Goal: Navigation & Orientation: Find specific page/section

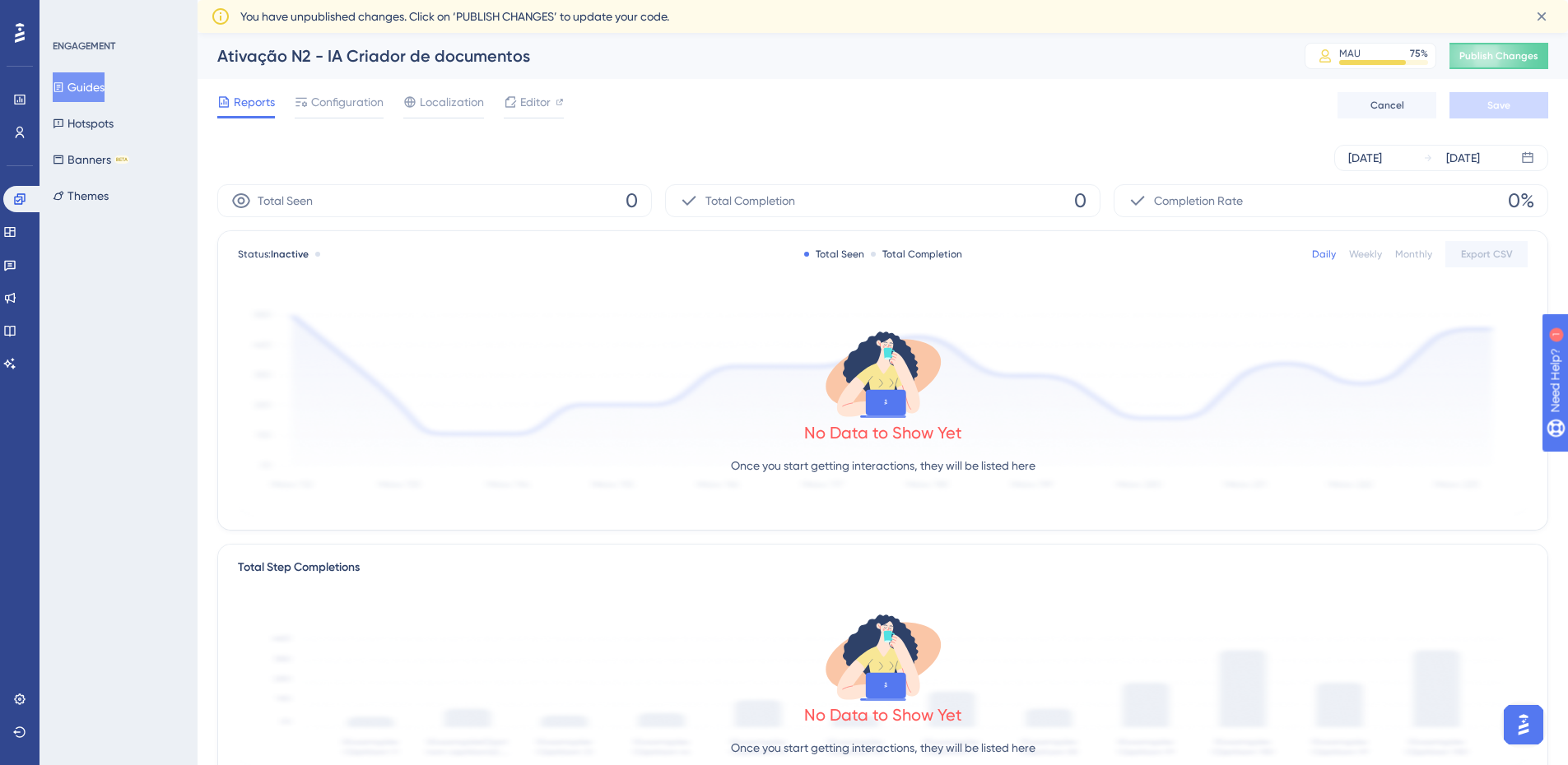
click at [74, 82] on button "Guides" at bounding box center [78, 87] width 52 height 29
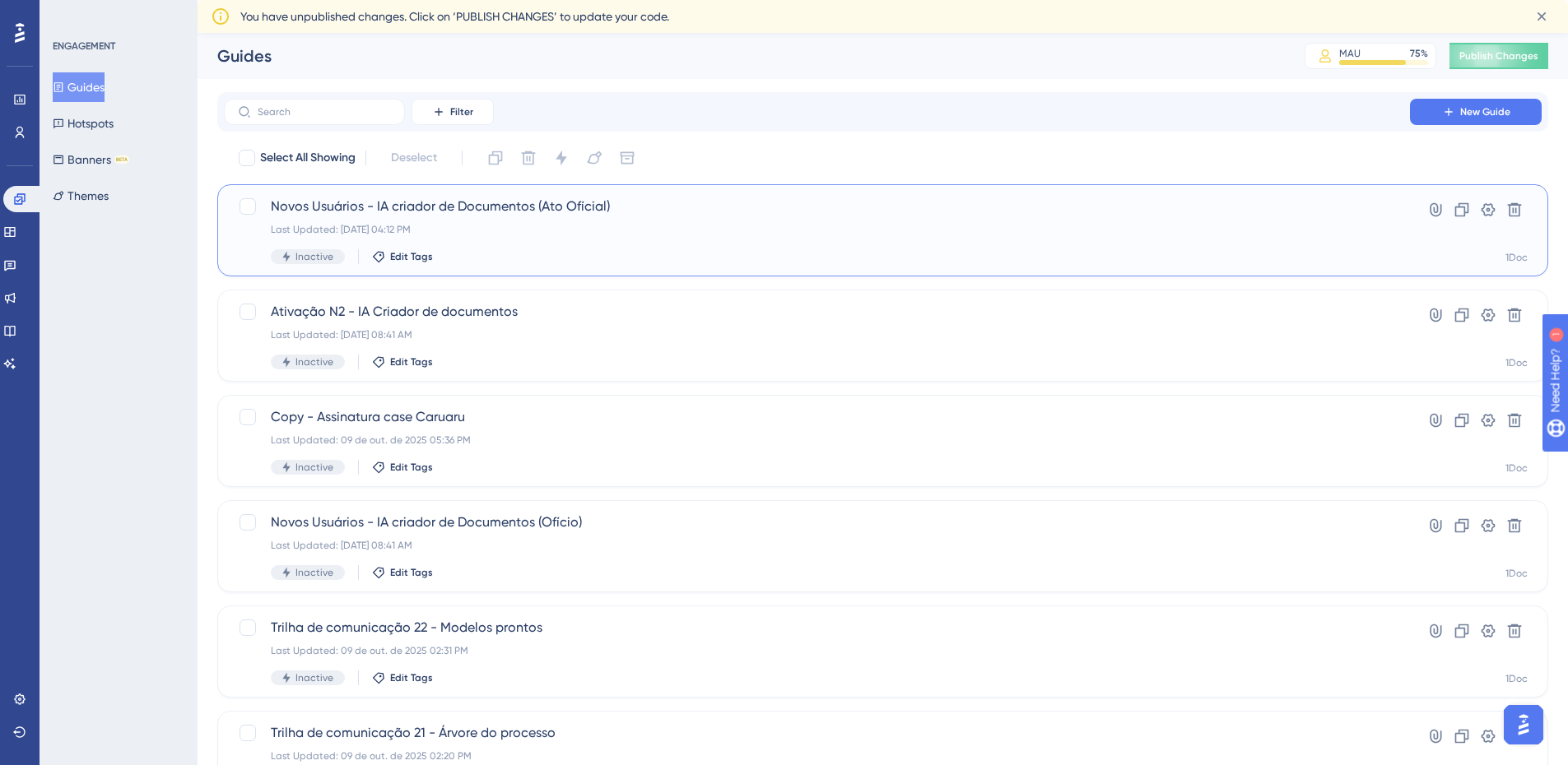
drag, startPoint x: 427, startPoint y: 198, endPoint x: 405, endPoint y: 206, distance: 23.4
click at [405, 206] on span "Novos Usuários - IA criador de Documentos (Ato Ofícial)" at bounding box center [816, 206] width 1092 height 20
click at [549, 527] on span "Novos Usuários - IA criador de Documentos (Ofício)" at bounding box center [816, 522] width 1092 height 20
click at [449, 308] on span "Ativação N2 - IA Criador de documentos" at bounding box center [816, 311] width 1092 height 20
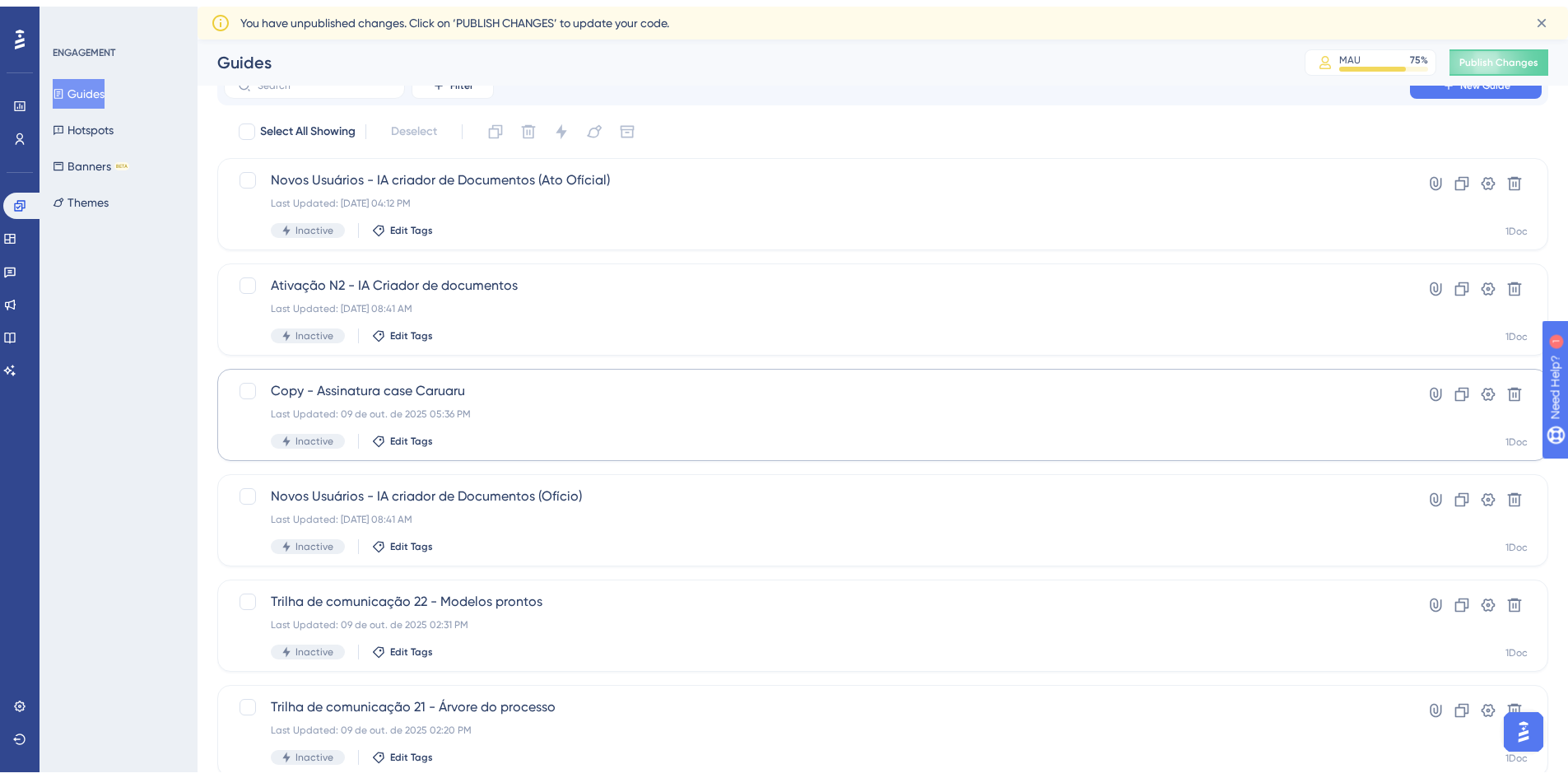
scroll to position [165, 0]
